Goal: Transaction & Acquisition: Purchase product/service

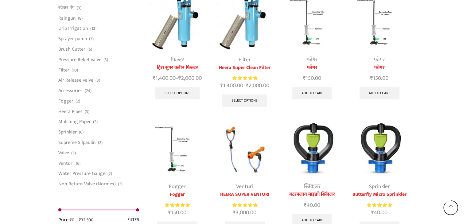
scroll to position [1366, 0]
click at [250, 100] on link "Select options" at bounding box center [244, 100] width 45 height 12
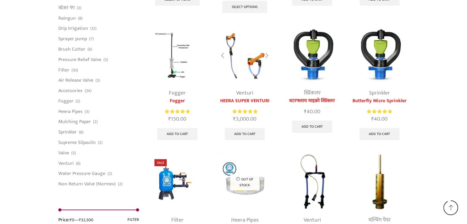
scroll to position [1460, 0]
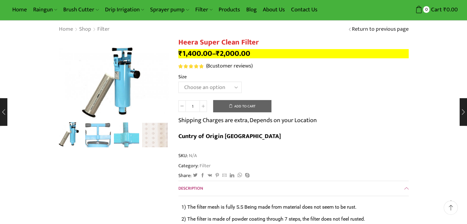
scroll to position [22, 0]
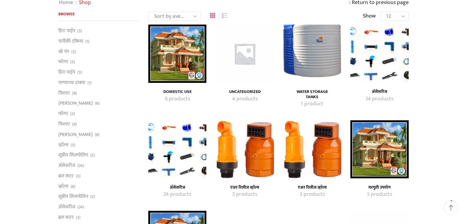
scroll to position [50, 0]
